Goal: Find specific page/section: Find specific page/section

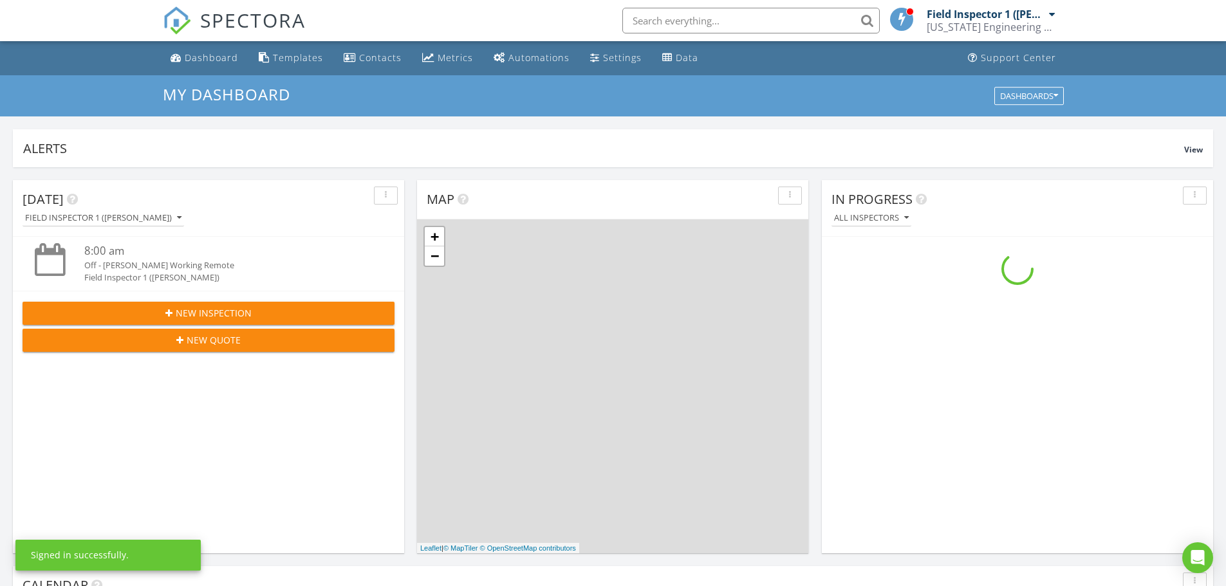
scroll to position [1191, 1246]
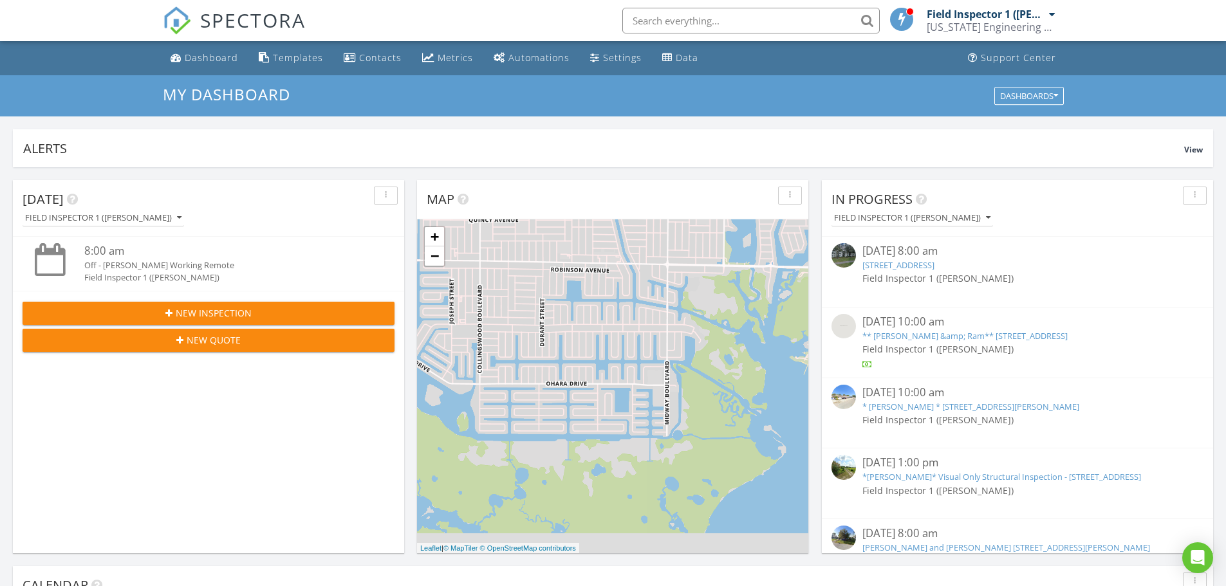
click at [679, 24] on input "text" at bounding box center [750, 21] width 257 height 26
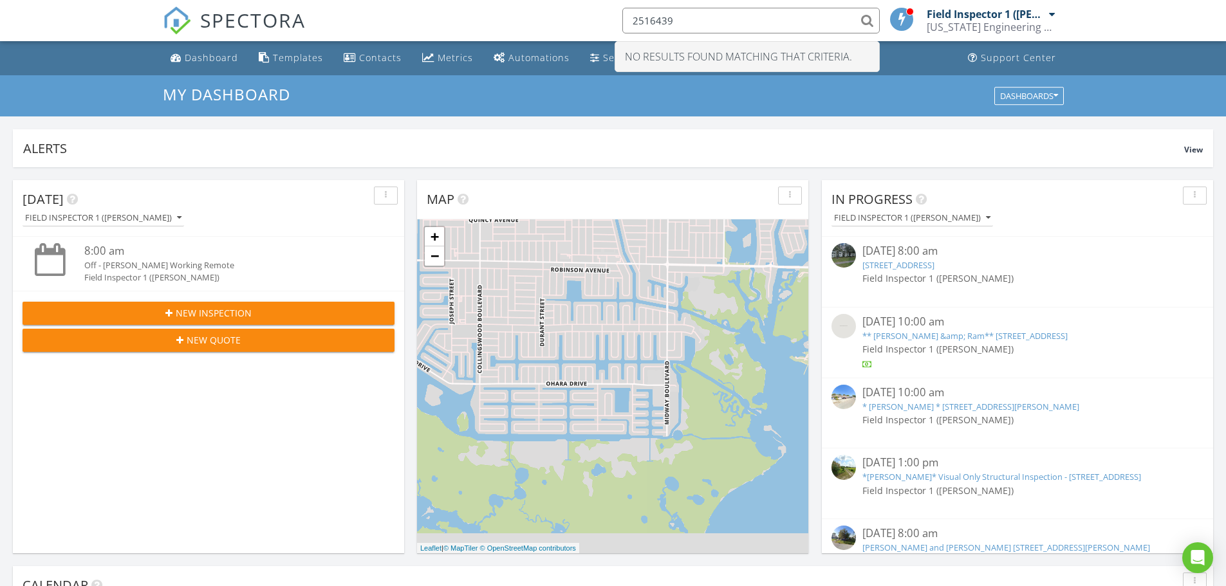
click at [744, 21] on input "2516439" at bounding box center [750, 21] width 257 height 26
click at [698, 20] on input "2516439" at bounding box center [750, 21] width 257 height 26
drag, startPoint x: 697, startPoint y: 12, endPoint x: 564, endPoint y: 9, distance: 132.6
click at [564, 8] on div "SPECTORA 2516439 No results found matching that criteria. Field Inspector 1 ([P…" at bounding box center [613, 20] width 901 height 41
type input "p"
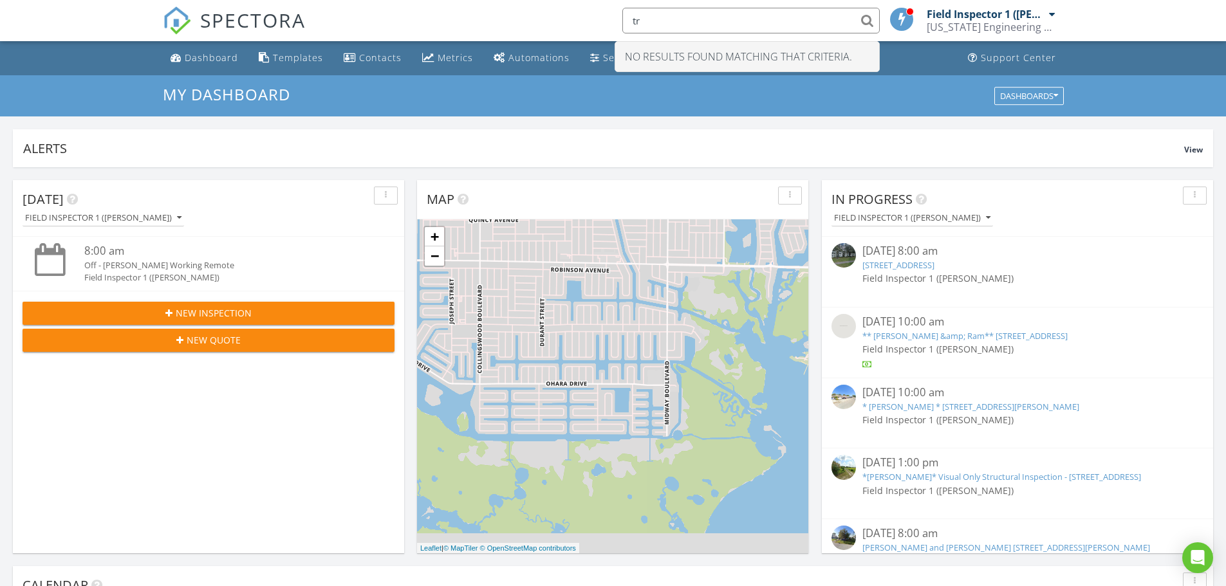
type input "t"
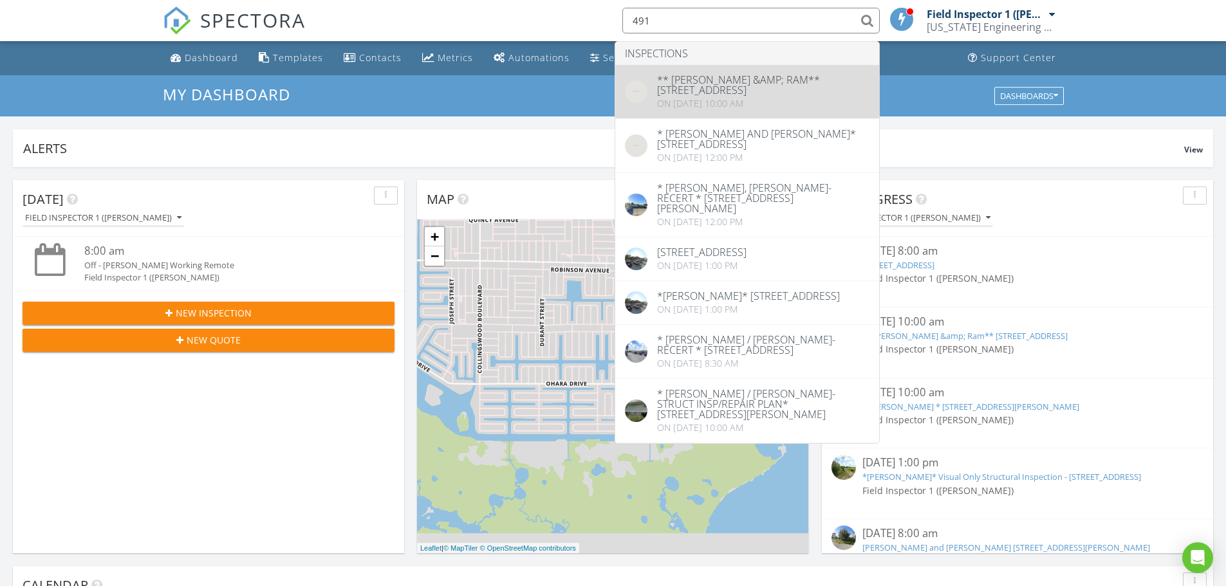
type input "491"
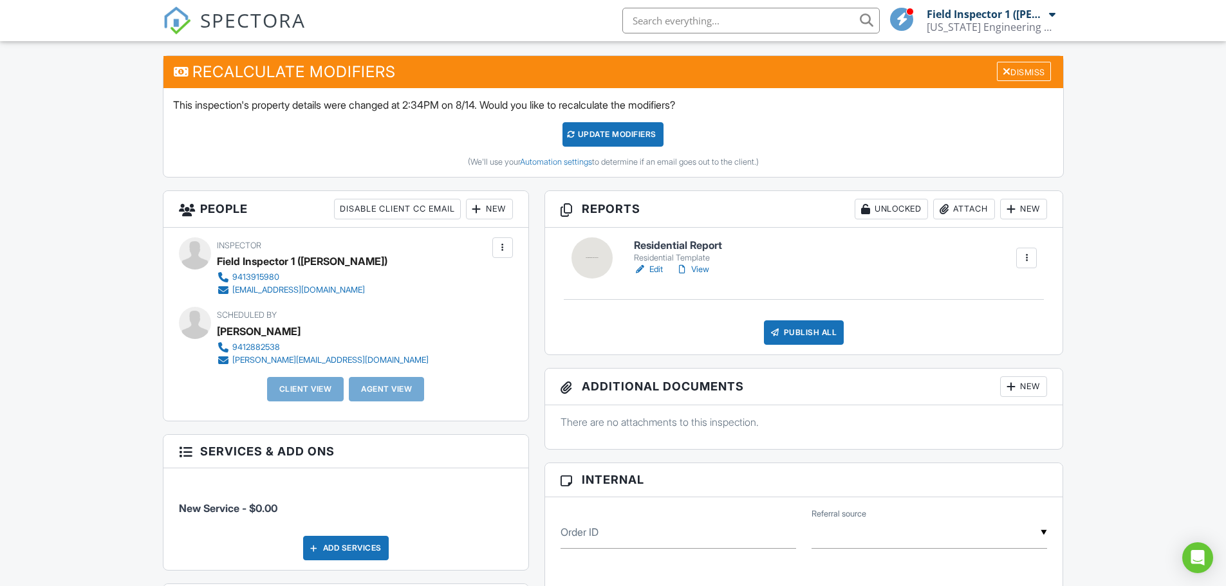
click at [706, 273] on link "View" at bounding box center [692, 269] width 33 height 13
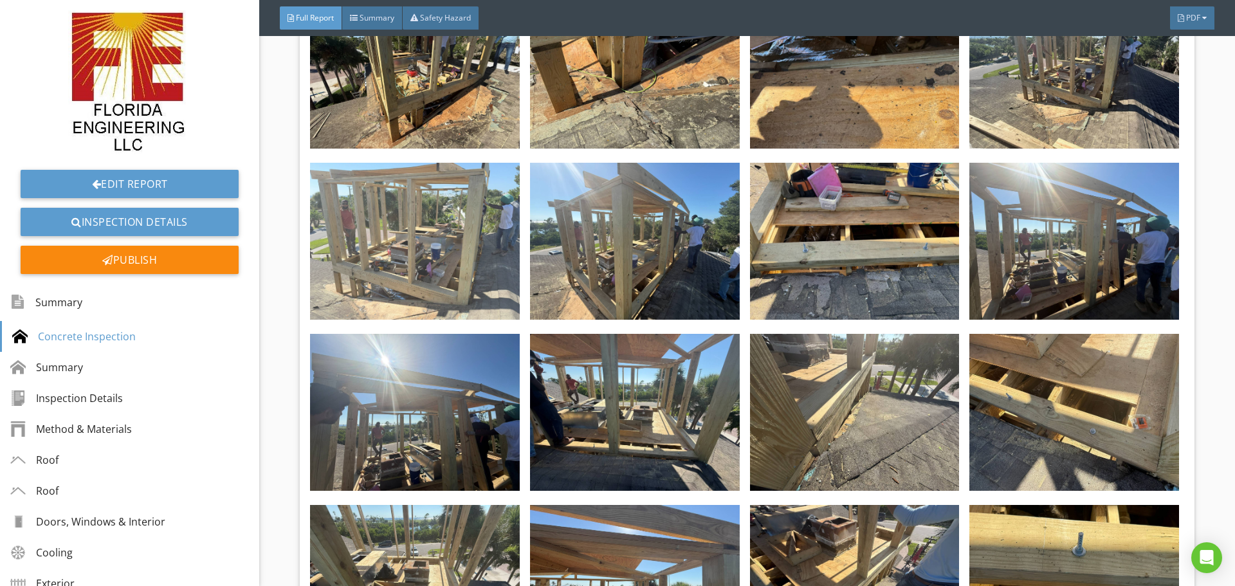
scroll to position [2831, 0]
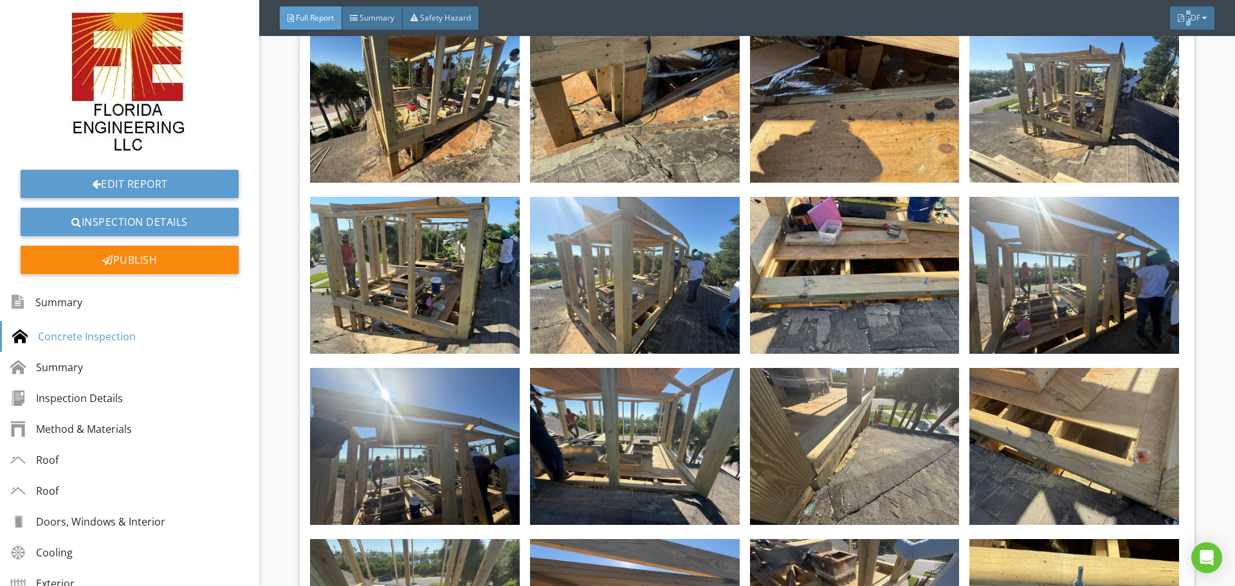
click at [1190, 17] on span "PDF" at bounding box center [1193, 17] width 14 height 11
click at [1179, 36] on div "Summary" at bounding box center [1176, 37] width 82 height 15
click at [1188, 13] on span "PDF" at bounding box center [1193, 17] width 14 height 11
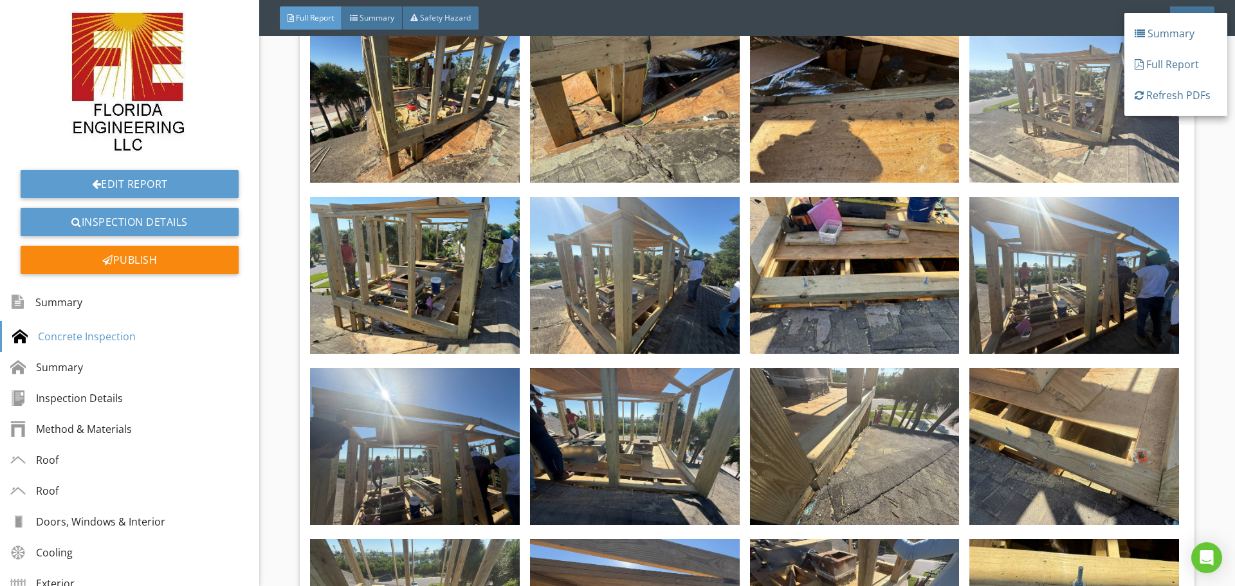
click at [1154, 64] on div "Full Report" at bounding box center [1176, 64] width 82 height 15
